Goal: Task Accomplishment & Management: Use online tool/utility

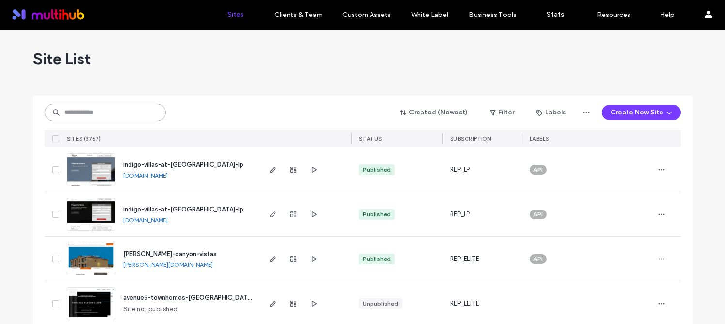
click at [111, 114] on input at bounding box center [105, 112] width 121 height 17
paste input "**********"
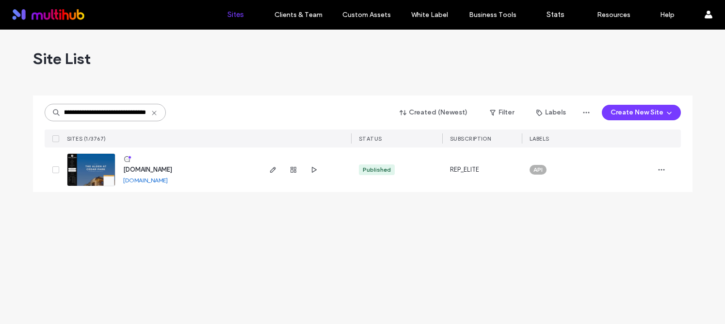
type input "**********"
click at [156, 168] on span "[DOMAIN_NAME]" at bounding box center [147, 169] width 49 height 7
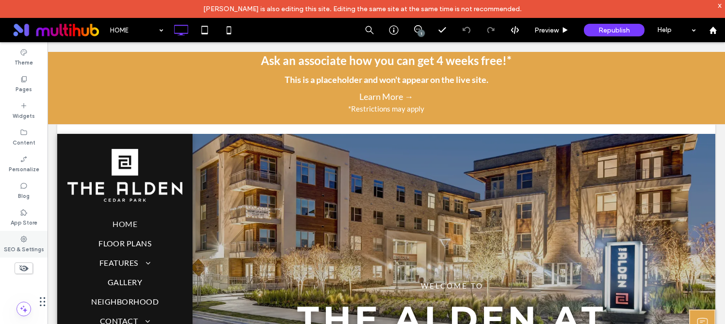
click at [22, 243] on icon at bounding box center [24, 239] width 8 height 8
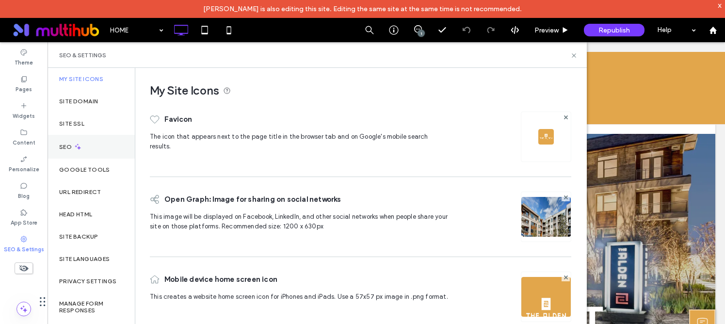
click at [88, 147] on div "SEO" at bounding box center [91, 147] width 87 height 24
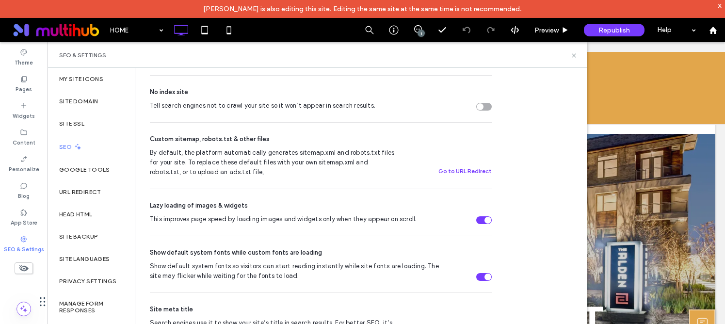
scroll to position [370, 0]
click at [29, 89] on label "Pages" at bounding box center [24, 88] width 16 height 11
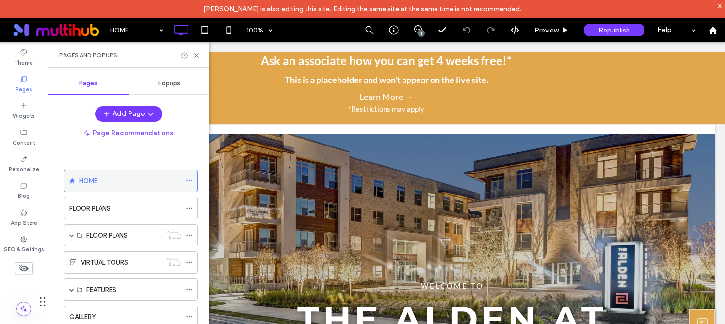
click at [187, 181] on use at bounding box center [188, 181] width 5 height 1
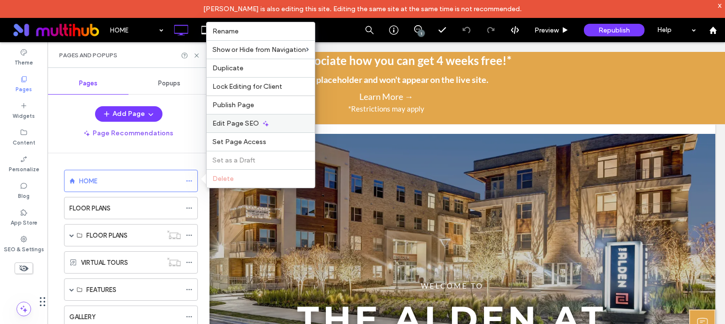
click at [256, 120] on span "Edit Page SEO" at bounding box center [236, 123] width 47 height 8
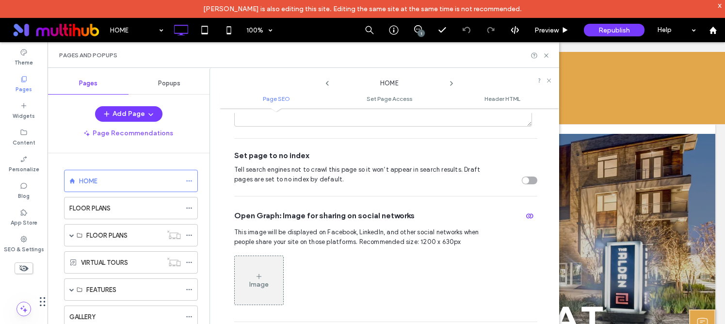
scroll to position [275, 0]
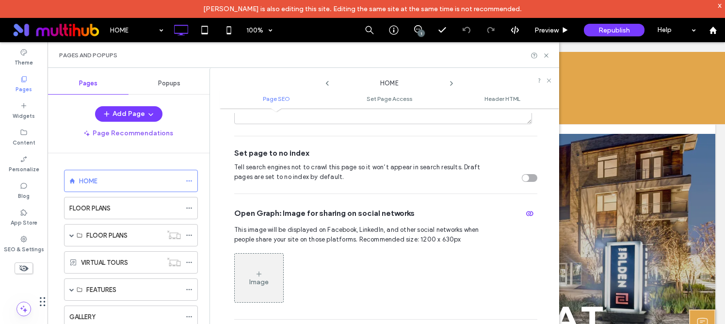
click at [453, 83] on icon at bounding box center [452, 84] width 8 height 8
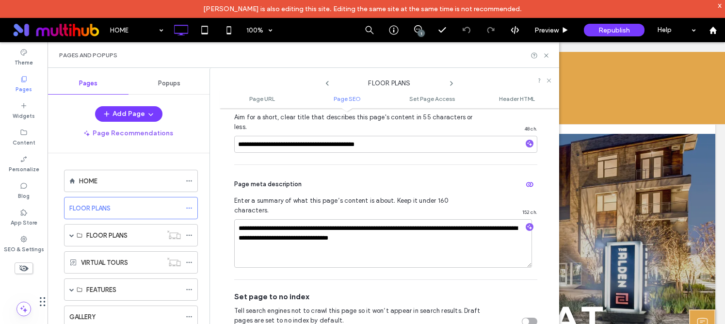
scroll to position [309, 0]
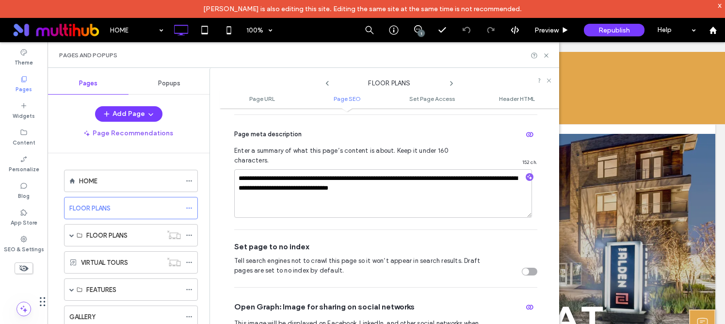
click at [452, 82] on use at bounding box center [452, 84] width 2 height 4
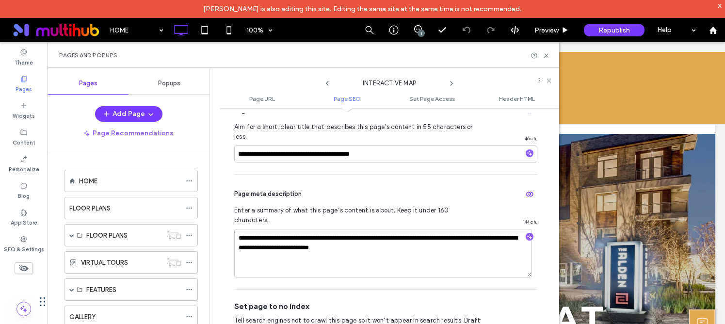
scroll to position [251, 0]
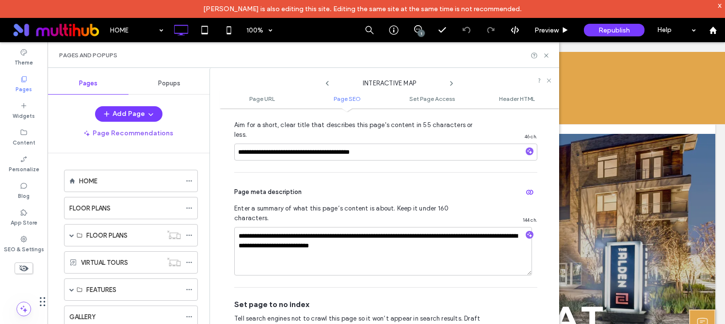
click at [453, 84] on icon at bounding box center [452, 84] width 8 height 8
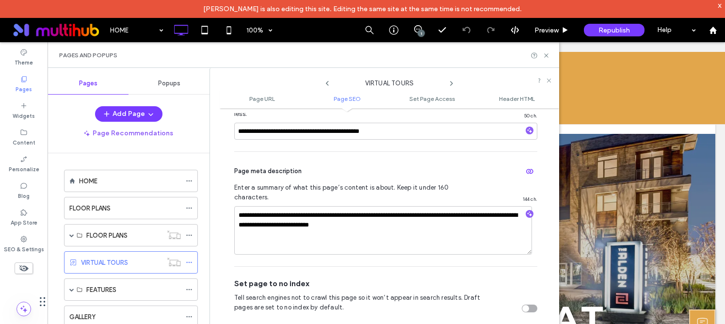
scroll to position [323, 0]
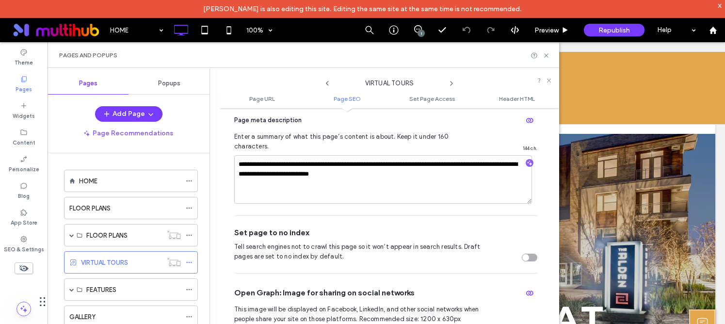
click at [452, 82] on icon at bounding box center [452, 84] width 8 height 8
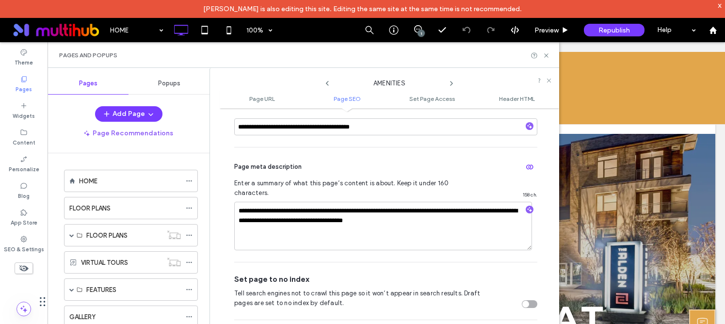
scroll to position [283, 0]
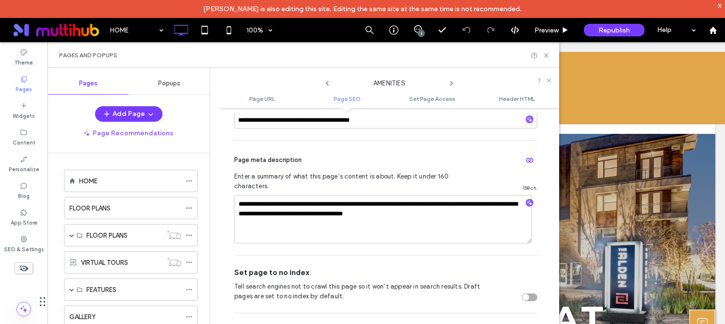
click at [450, 81] on icon at bounding box center [452, 84] width 8 height 8
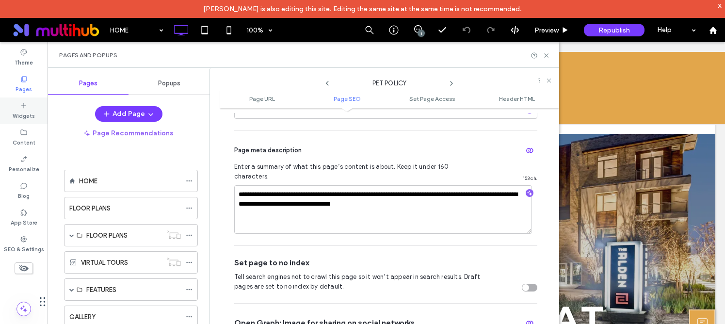
scroll to position [0, 0]
